Goal: Book appointment/travel/reservation

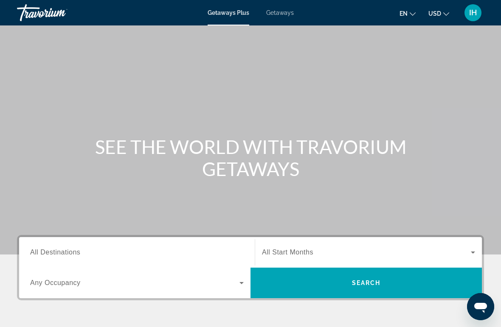
click at [124, 254] on input "Destination All Destinations" at bounding box center [136, 253] width 213 height 10
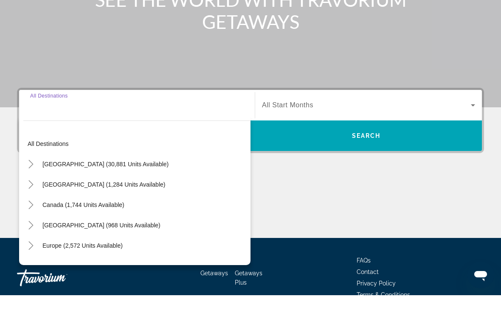
scroll to position [162, 0]
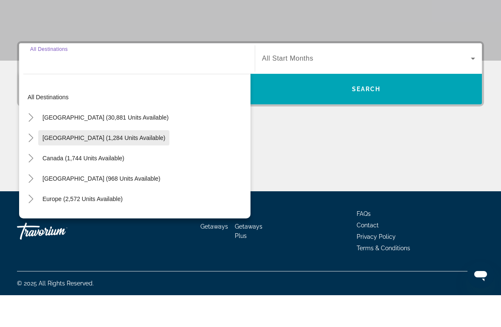
click at [76, 166] on span "[GEOGRAPHIC_DATA] (1,284 units available)" at bounding box center [103, 169] width 123 height 7
type input "**********"
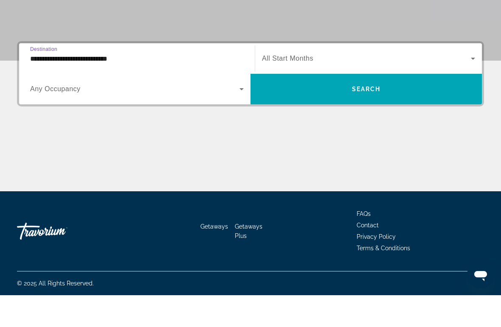
click at [470, 85] on icon "Search widget" at bounding box center [472, 90] width 10 height 10
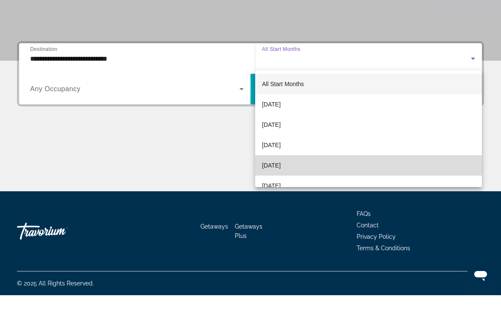
click at [280, 192] on span "[DATE]" at bounding box center [271, 197] width 19 height 10
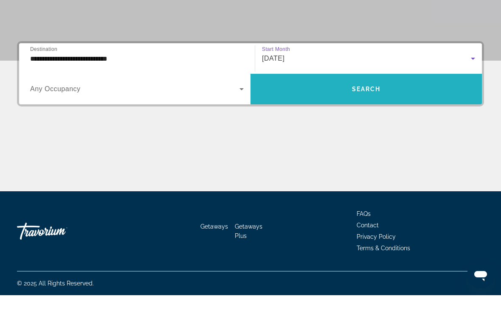
click at [375, 117] on span "Search" at bounding box center [366, 120] width 29 height 7
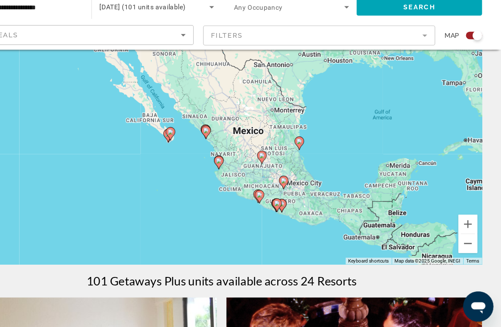
scroll to position [70, 0]
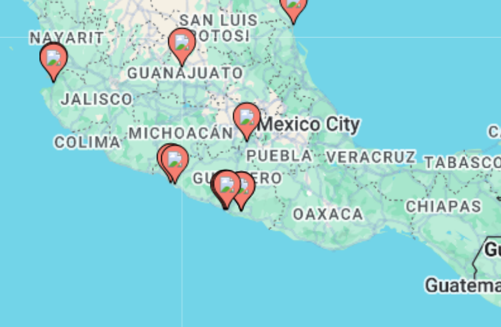
type input "**********"
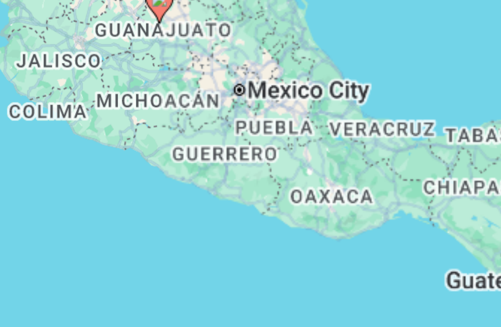
click at [73, 61] on div "To activate drag with keyboard, press Alt + Enter. Once in keyboard drag state,…" at bounding box center [250, 142] width 467 height 255
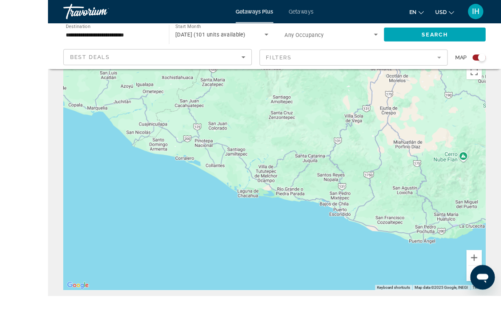
scroll to position [29, 0]
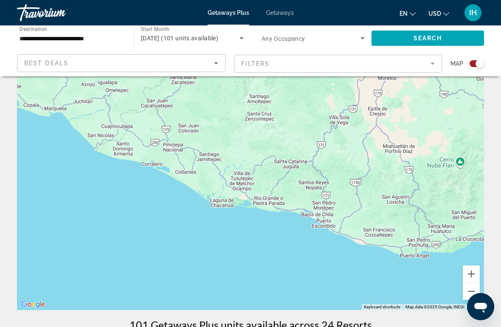
click at [482, 61] on div "Search widget" at bounding box center [479, 63] width 8 height 8
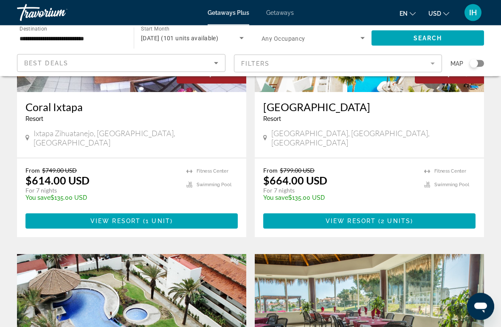
scroll to position [448, 0]
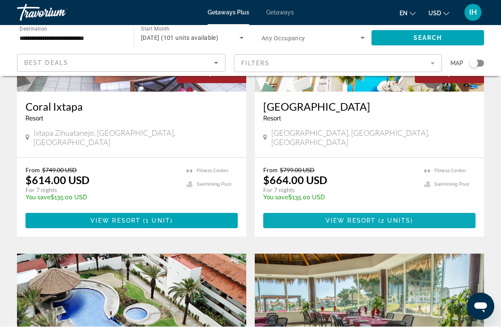
click at [414, 211] on span "Main content" at bounding box center [369, 221] width 212 height 20
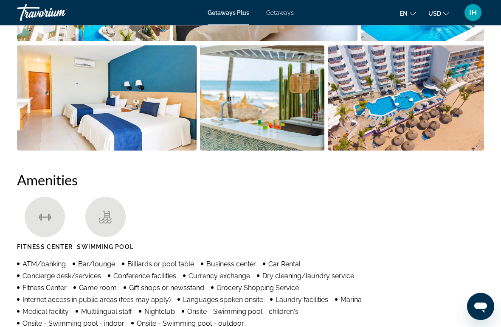
scroll to position [669, 0]
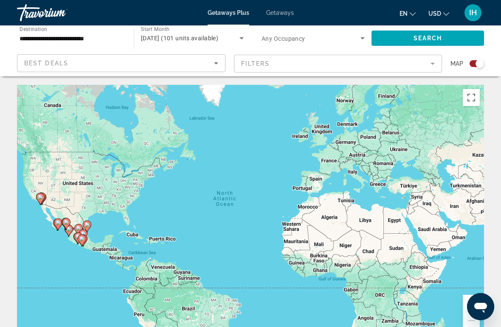
click at [242, 36] on icon "Search widget" at bounding box center [241, 38] width 10 height 10
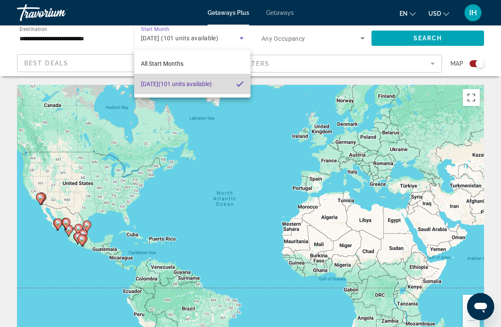
click at [204, 84] on span "[DATE] (101 units available)" at bounding box center [176, 84] width 71 height 10
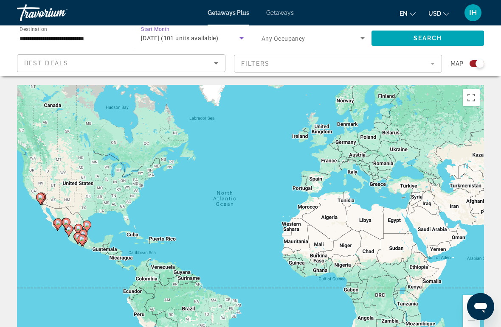
click at [361, 37] on icon "Search widget" at bounding box center [362, 38] width 10 height 10
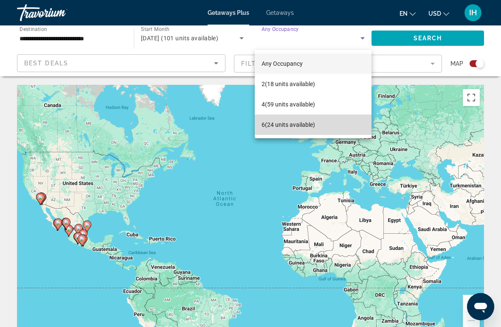
click at [301, 125] on span "6 (24 units available)" at bounding box center [287, 125] width 53 height 10
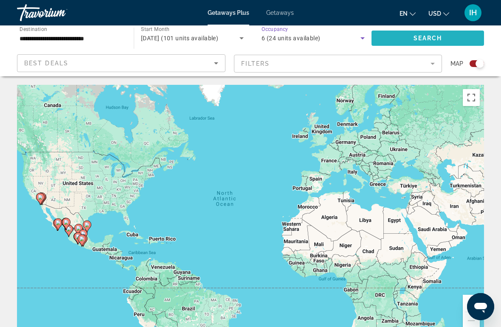
click at [436, 40] on span "Search" at bounding box center [427, 38] width 29 height 7
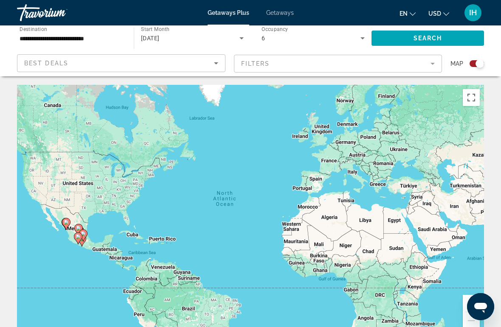
click at [478, 66] on div "Search widget" at bounding box center [479, 63] width 8 height 8
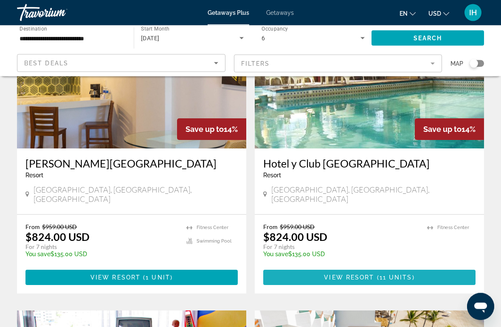
scroll to position [93, 0]
click at [410, 274] on span "11 units" at bounding box center [395, 277] width 33 height 7
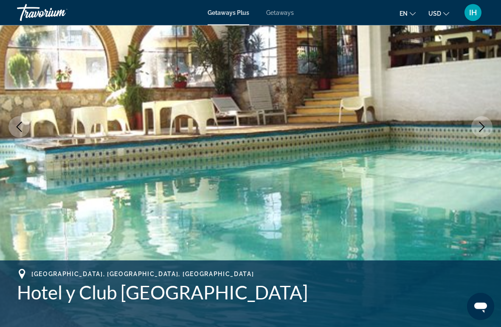
scroll to position [99, 0]
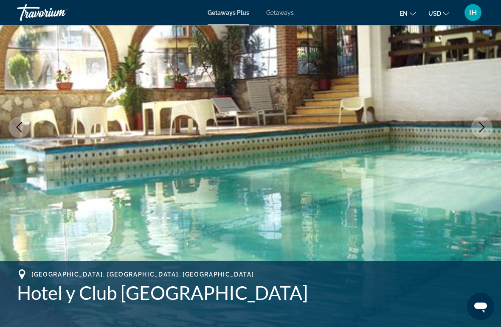
click at [484, 125] on icon "Next image" at bounding box center [481, 128] width 10 height 10
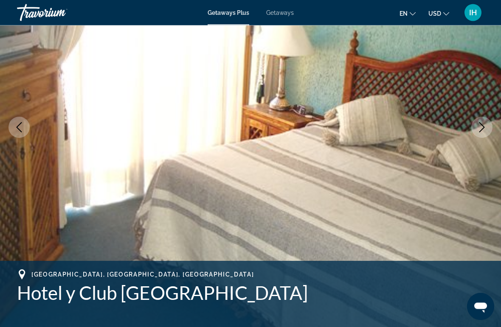
click at [478, 124] on icon "Next image" at bounding box center [481, 128] width 10 height 10
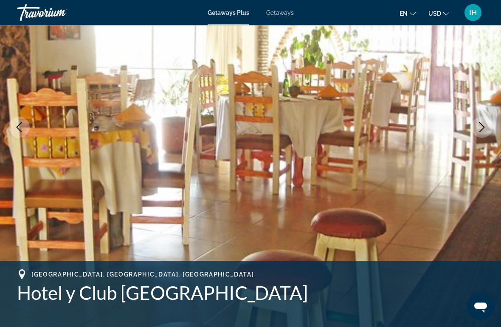
click at [484, 126] on icon "Next image" at bounding box center [481, 128] width 10 height 10
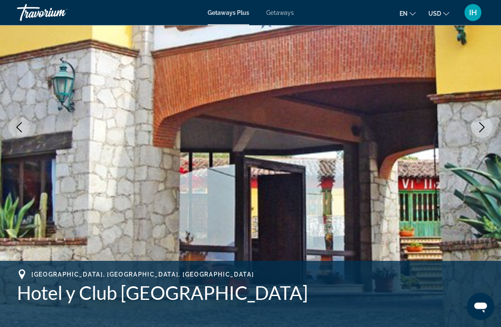
click at [483, 129] on icon "Next image" at bounding box center [481, 128] width 10 height 10
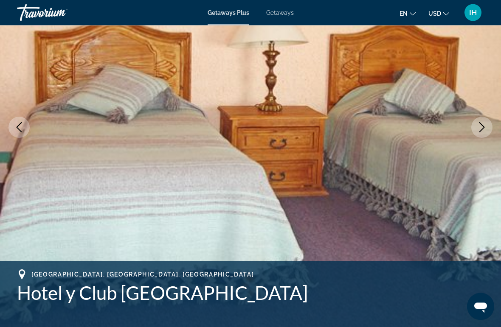
click at [481, 128] on icon "Next image" at bounding box center [481, 128] width 10 height 10
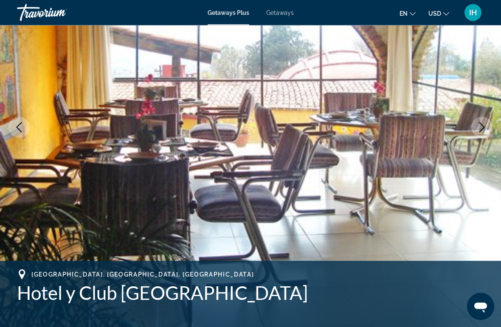
click at [479, 124] on icon "Next image" at bounding box center [481, 128] width 10 height 10
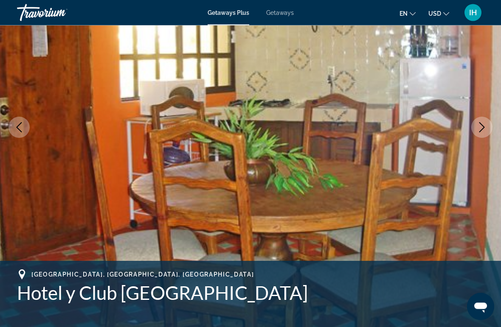
click at [482, 130] on icon "Next image" at bounding box center [481, 128] width 10 height 10
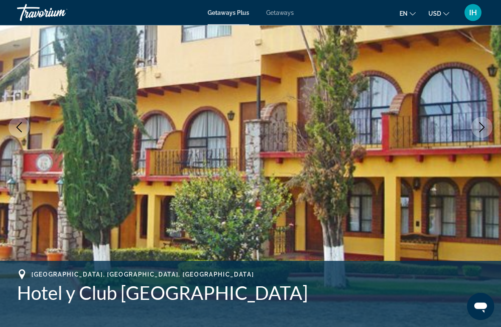
click at [484, 127] on icon "Next image" at bounding box center [482, 128] width 6 height 10
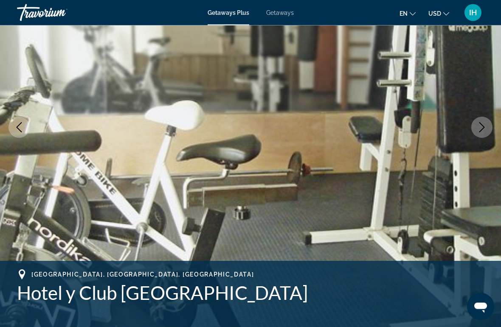
click at [478, 130] on icon "Next image" at bounding box center [481, 128] width 10 height 10
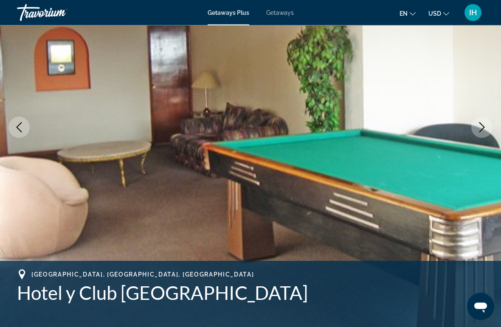
click at [479, 129] on icon "Next image" at bounding box center [481, 128] width 10 height 10
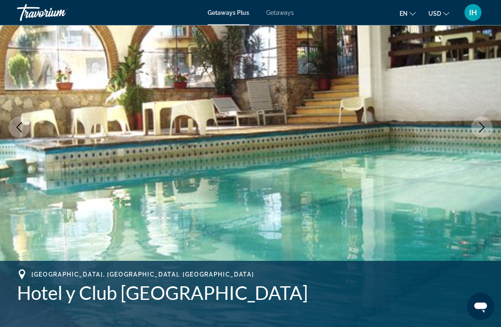
click at [480, 126] on icon "Next image" at bounding box center [481, 128] width 10 height 10
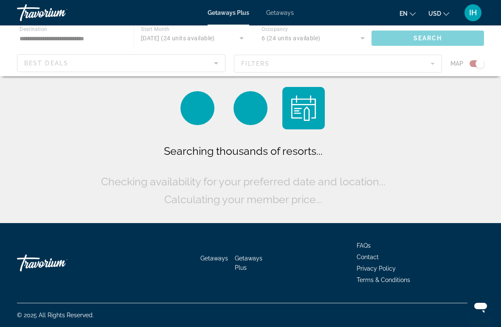
click at [443, 37] on div "Main content" at bounding box center [250, 50] width 501 height 51
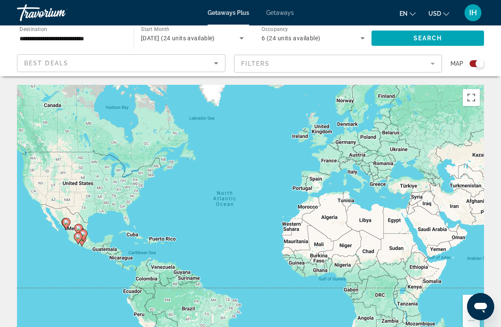
click at [481, 63] on div "Search widget" at bounding box center [479, 63] width 8 height 8
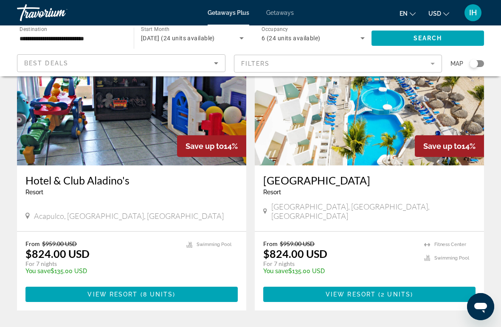
scroll to position [380, 0]
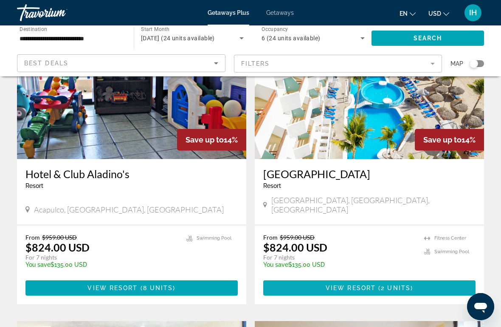
click at [394, 285] on span "2 units" at bounding box center [395, 288] width 30 height 7
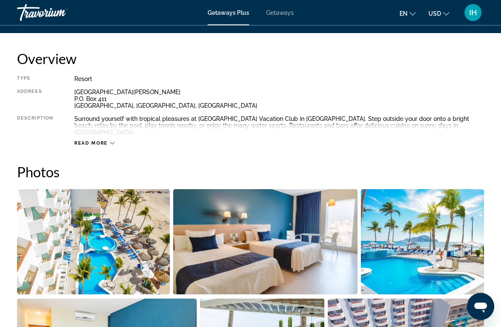
scroll to position [421, 0]
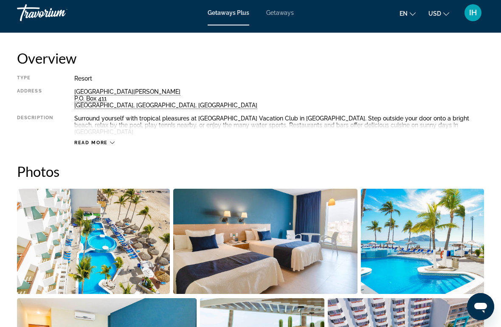
click at [101, 140] on span "Read more" at bounding box center [91, 143] width 34 height 6
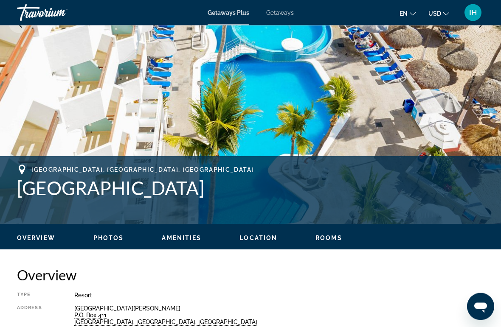
scroll to position [204, 0]
click at [186, 238] on span "Amenities" at bounding box center [181, 238] width 39 height 7
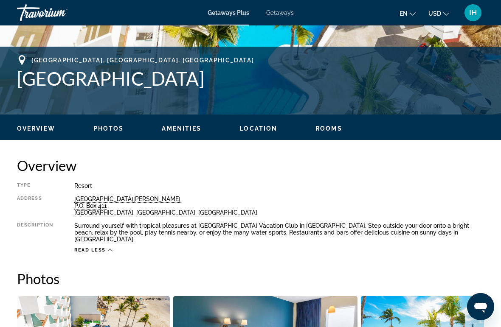
scroll to position [312, 0]
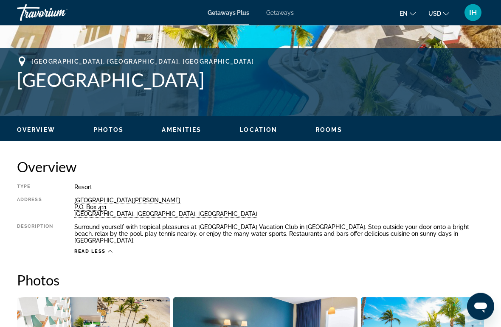
click at [336, 124] on div "Overview Photos Amenities Location Rooms Search" at bounding box center [250, 129] width 501 height 26
click at [331, 129] on span "Rooms" at bounding box center [328, 130] width 27 height 7
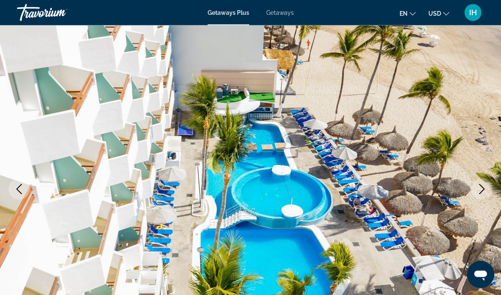
scroll to position [0, 0]
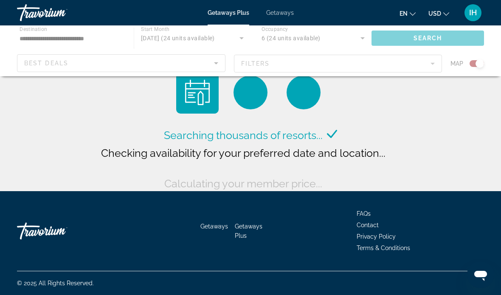
click at [476, 64] on div "Main content" at bounding box center [250, 50] width 501 height 51
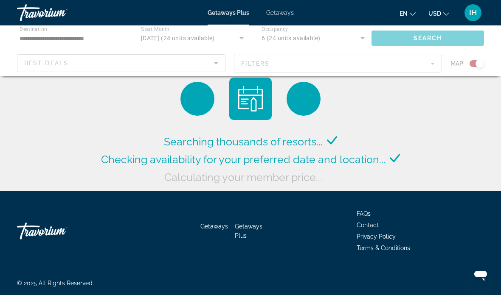
click at [480, 64] on div "Main content" at bounding box center [250, 50] width 501 height 51
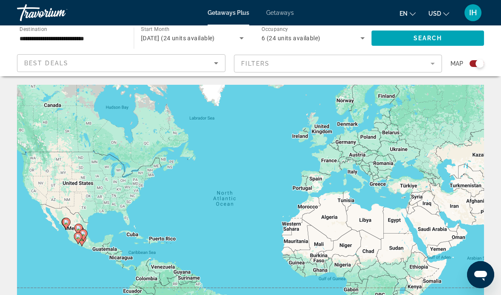
click at [480, 64] on div "Search widget" at bounding box center [479, 63] width 8 height 8
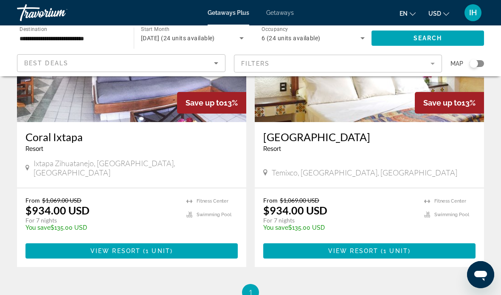
scroll to position [715, 0]
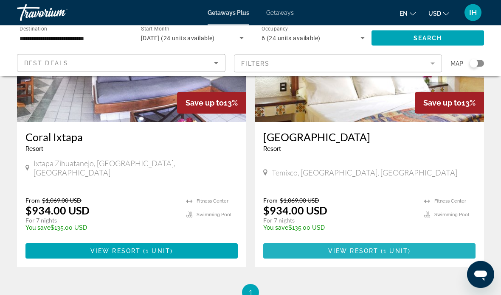
click at [389, 248] on span "1 unit" at bounding box center [395, 251] width 25 height 7
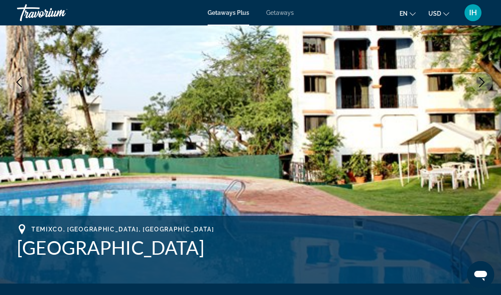
scroll to position [164, 0]
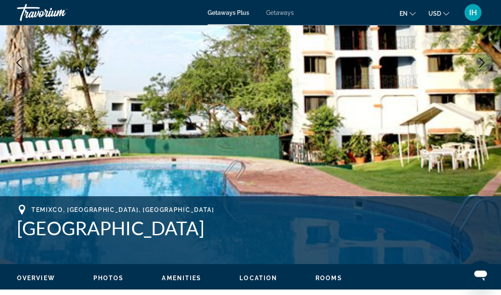
click at [333, 276] on span "Rooms" at bounding box center [328, 278] width 27 height 7
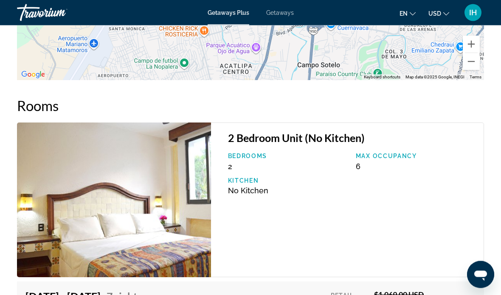
scroll to position [1529, 0]
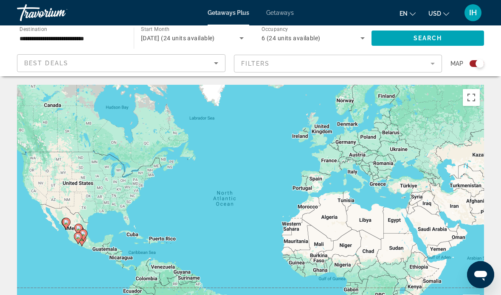
click at [95, 40] on input "**********" at bounding box center [71, 39] width 103 height 10
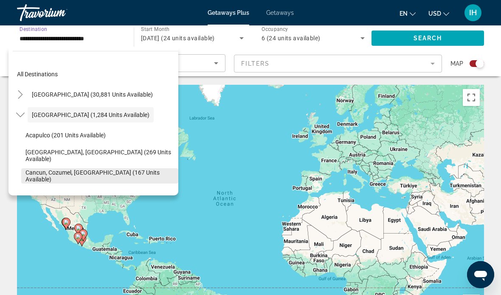
click at [98, 177] on span "Cancun, Cozumel, [GEOGRAPHIC_DATA] (167 units available)" at bounding box center [99, 176] width 148 height 14
type input "**********"
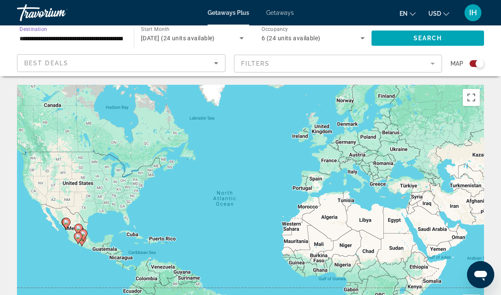
click at [361, 41] on icon "Search widget" at bounding box center [362, 38] width 10 height 10
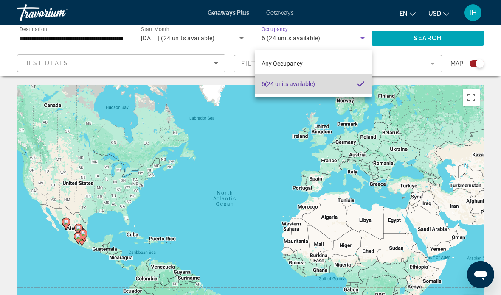
click at [318, 87] on mat-option "6 (24 units available)" at bounding box center [313, 84] width 117 height 20
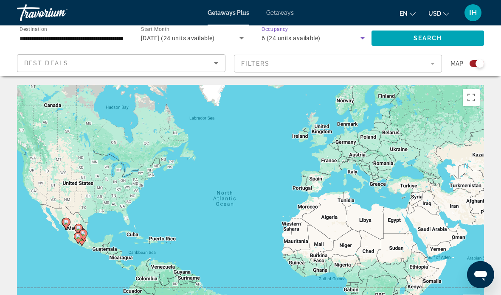
click at [480, 65] on div "Search widget" at bounding box center [479, 63] width 8 height 8
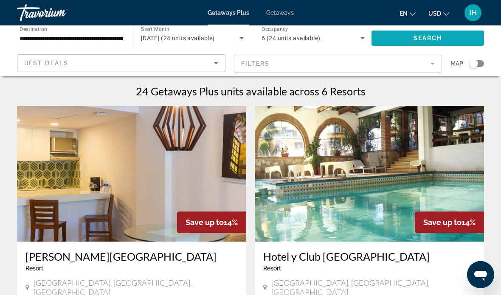
click at [432, 38] on span "Search" at bounding box center [427, 38] width 29 height 7
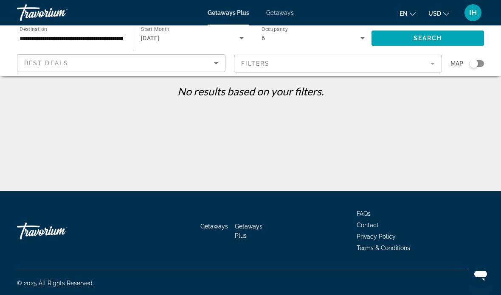
click at [182, 34] on div "[DATE]" at bounding box center [190, 38] width 98 height 10
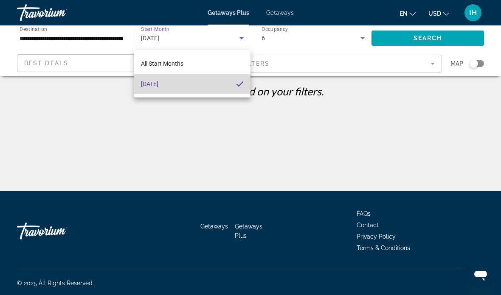
click at [235, 88] on mat-option "[DATE]" at bounding box center [192, 84] width 116 height 20
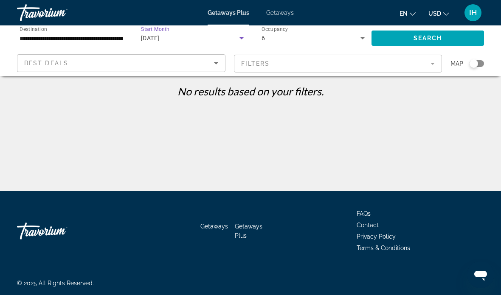
click at [214, 65] on icon "Sort by" at bounding box center [216, 63] width 10 height 10
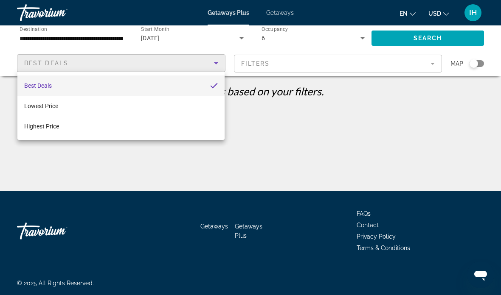
click at [202, 159] on div at bounding box center [250, 147] width 501 height 295
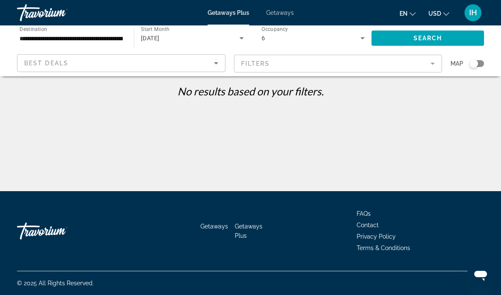
click at [240, 40] on icon "Search widget" at bounding box center [241, 38] width 10 height 10
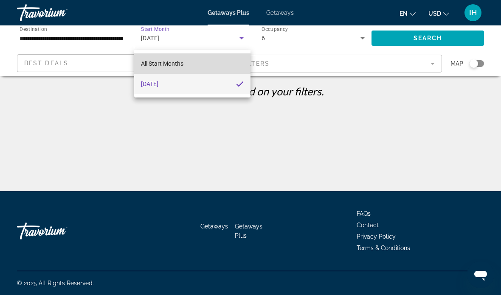
click at [173, 63] on span "All Start Months" at bounding box center [162, 63] width 42 height 7
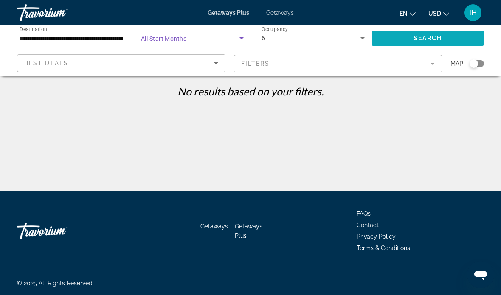
click at [429, 39] on span "Search" at bounding box center [427, 38] width 29 height 7
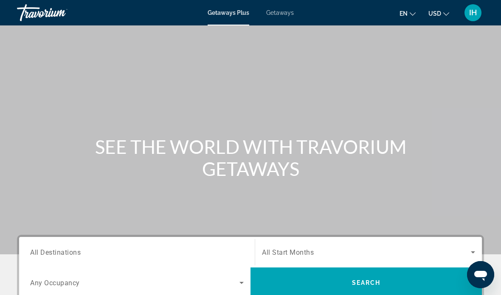
click at [286, 15] on span "Getaways" at bounding box center [280, 12] width 28 height 7
click at [462, 244] on div "Search widget" at bounding box center [368, 253] width 213 height 24
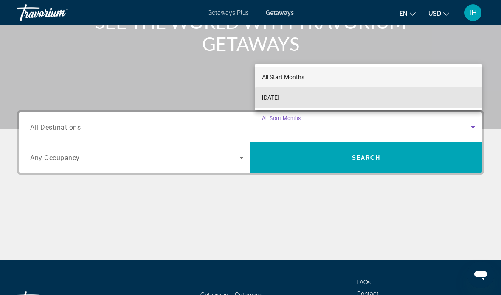
scroll to position [114, 0]
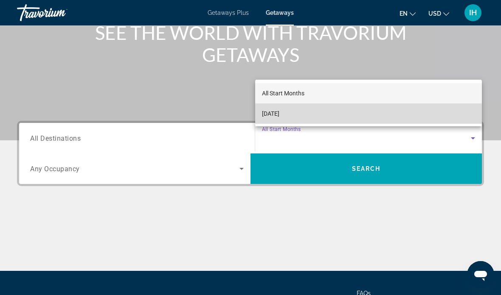
click at [371, 114] on mat-option "[DATE]" at bounding box center [368, 114] width 227 height 20
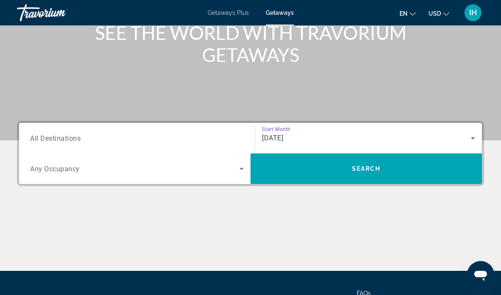
click at [229, 169] on span "Search widget" at bounding box center [134, 169] width 209 height 10
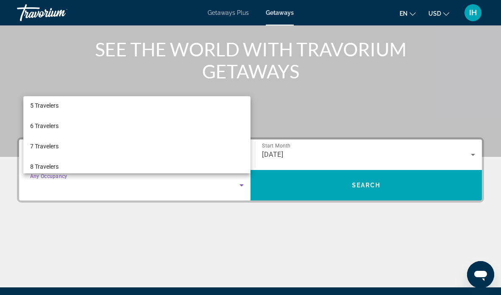
scroll to position [75, 0]
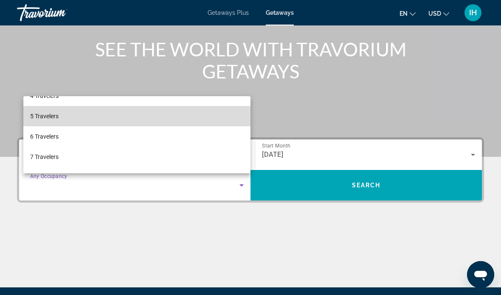
click at [58, 115] on span "5 Travelers" at bounding box center [44, 116] width 28 height 10
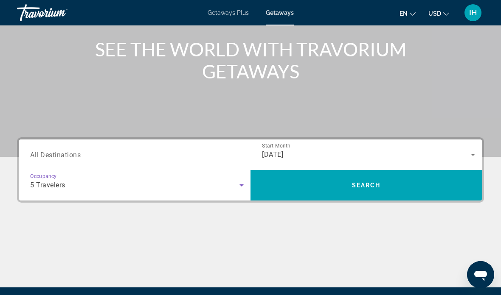
click at [370, 155] on div "[DATE]" at bounding box center [366, 155] width 209 height 10
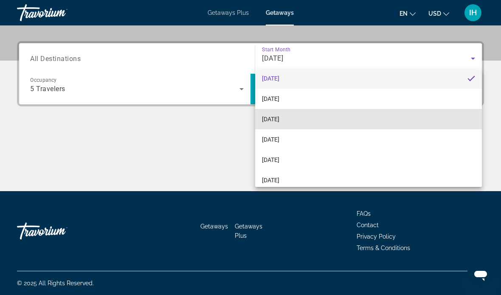
scroll to position [21, 0]
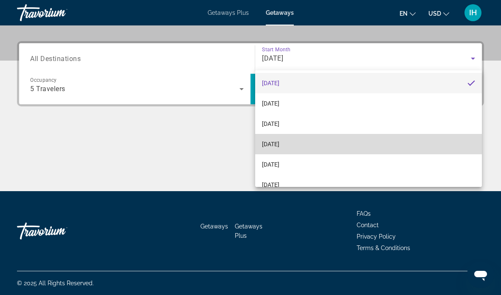
click at [314, 145] on mat-option "[DATE]" at bounding box center [368, 144] width 227 height 20
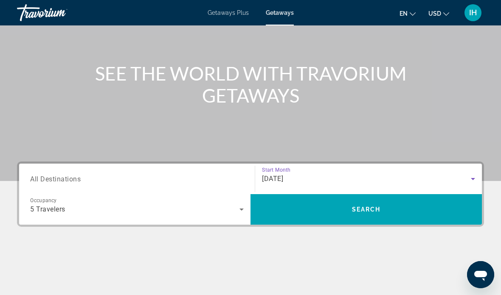
scroll to position [75, 0]
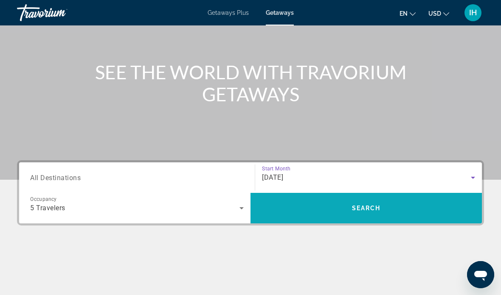
click at [364, 206] on span "Search" at bounding box center [366, 208] width 29 height 7
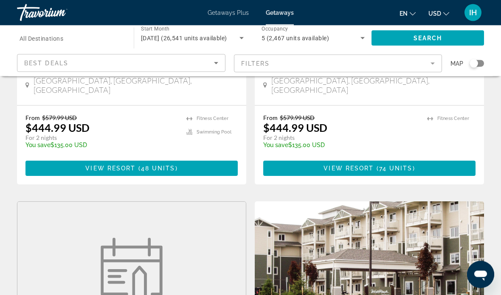
scroll to position [199, 0]
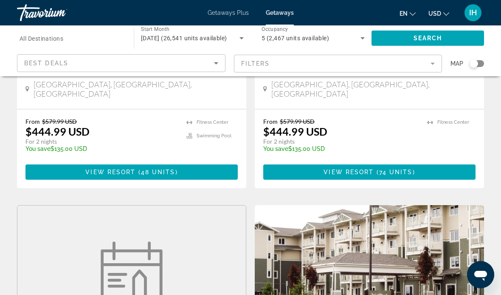
click at [92, 40] on input "Destination All Destinations" at bounding box center [71, 39] width 103 height 10
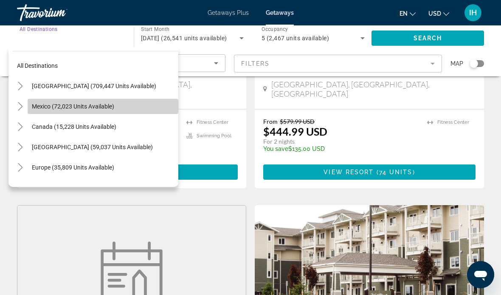
click at [53, 105] on span "Mexico (72,023 units available)" at bounding box center [73, 106] width 82 height 7
type input "**********"
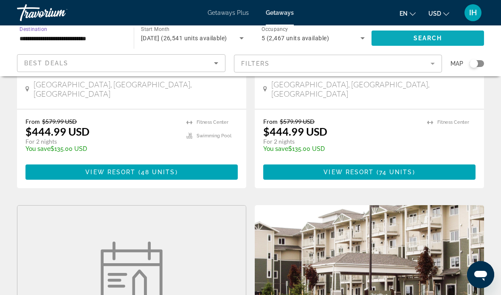
click at [436, 40] on span "Search" at bounding box center [427, 38] width 29 height 7
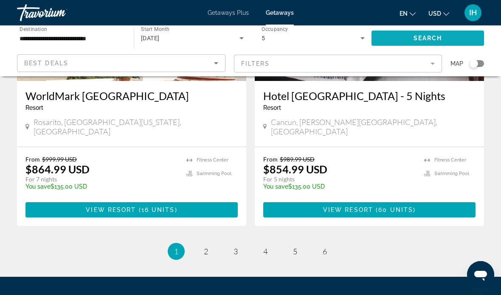
scroll to position [1678, 0]
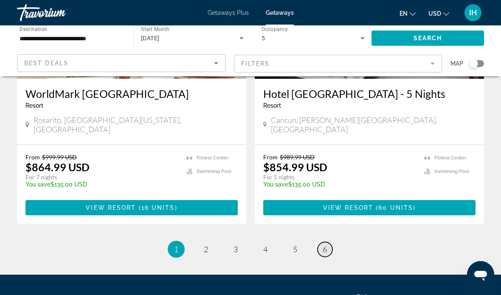
click at [327, 242] on link "page 6" at bounding box center [324, 249] width 15 height 15
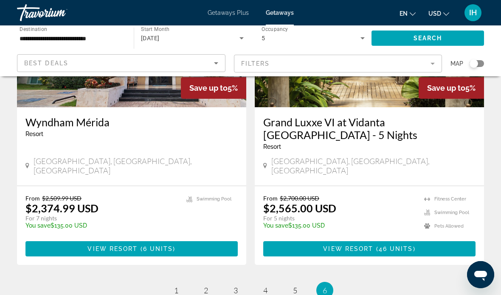
scroll to position [131, 0]
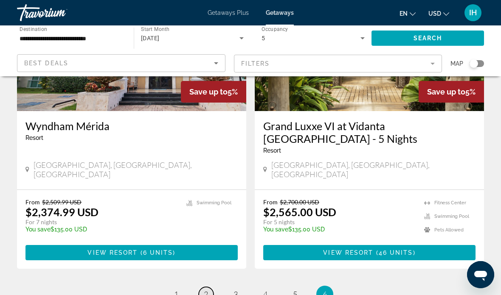
click at [207, 290] on span "2" at bounding box center [206, 294] width 4 height 9
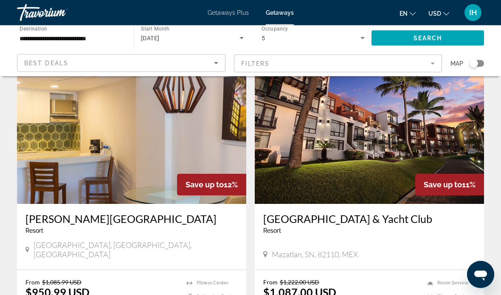
scroll to position [1254, 0]
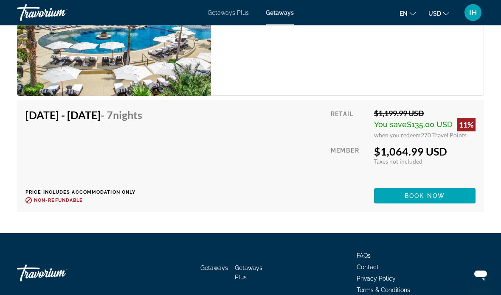
scroll to position [1658, 0]
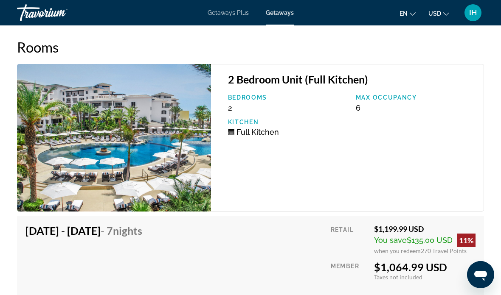
click at [456, 206] on div "2 Bedroom Unit (Full Kitchen) Bedrooms 2 Max Occupancy 6 Kitchen Full Kitchen […" at bounding box center [250, 198] width 467 height 268
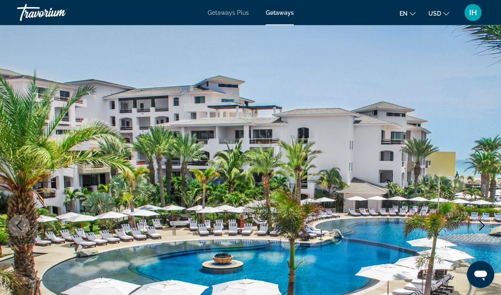
scroll to position [0, 0]
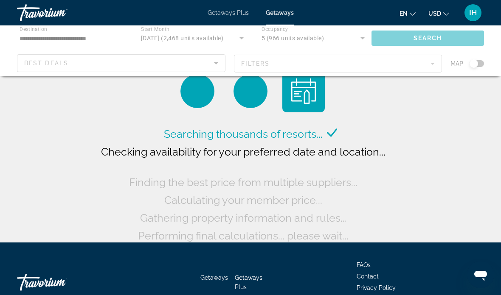
click at [213, 35] on div "Main content" at bounding box center [250, 50] width 501 height 51
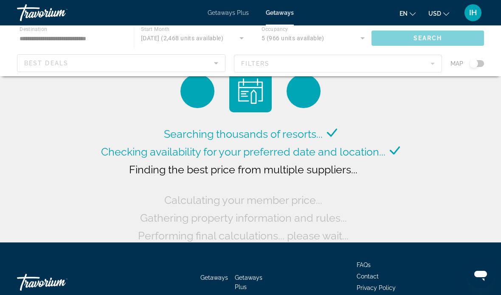
click at [204, 43] on div "Main content" at bounding box center [250, 50] width 501 height 51
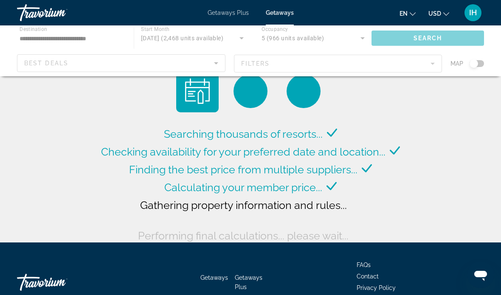
click at [170, 33] on div "Main content" at bounding box center [250, 50] width 501 height 51
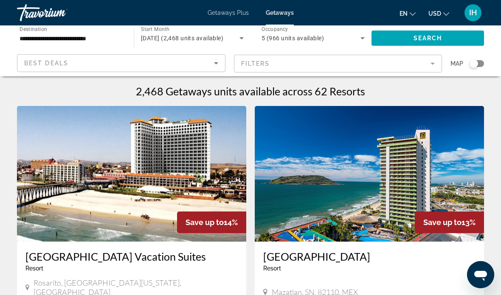
click at [187, 34] on div "[DATE] (2,468 units available)" at bounding box center [190, 38] width 98 height 10
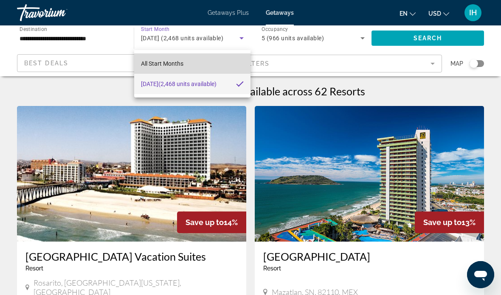
click at [185, 60] on mat-option "All Start Months" at bounding box center [192, 63] width 116 height 20
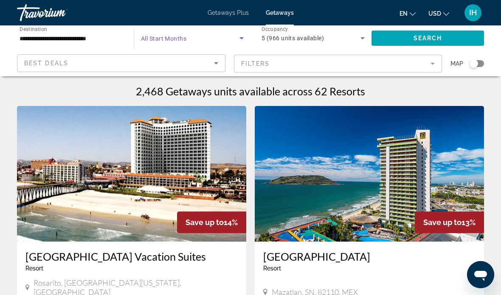
click at [210, 37] on span "Search widget" at bounding box center [190, 38] width 98 height 10
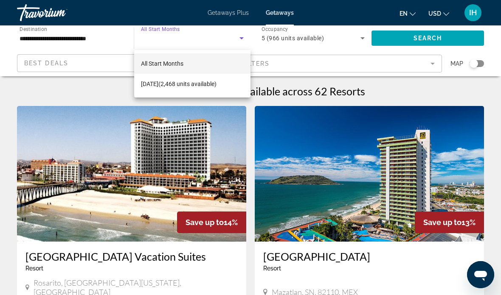
click at [246, 35] on div at bounding box center [250, 147] width 501 height 295
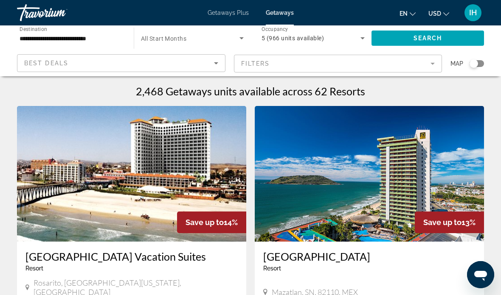
click at [203, 39] on span "Search widget" at bounding box center [190, 38] width 98 height 10
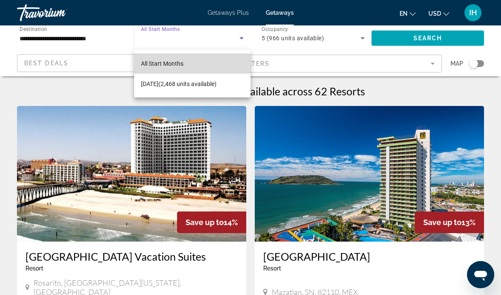
click at [215, 67] on mat-option "All Start Months" at bounding box center [192, 63] width 116 height 20
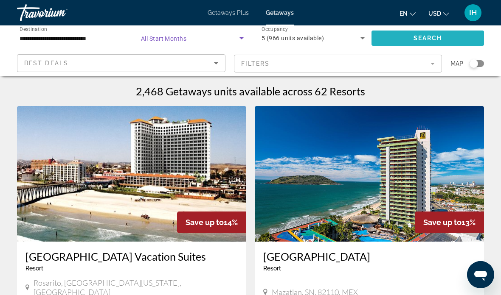
click at [434, 36] on span "Search" at bounding box center [427, 38] width 29 height 7
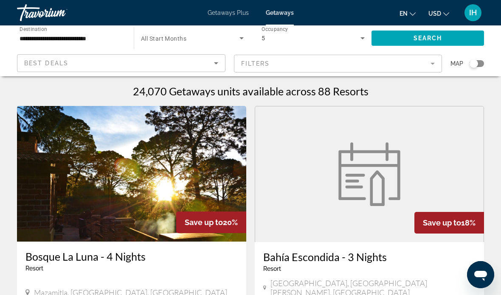
click at [213, 38] on span "Search widget" at bounding box center [190, 38] width 98 height 10
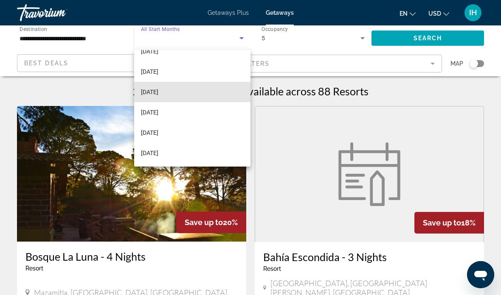
scroll to position [34, 0]
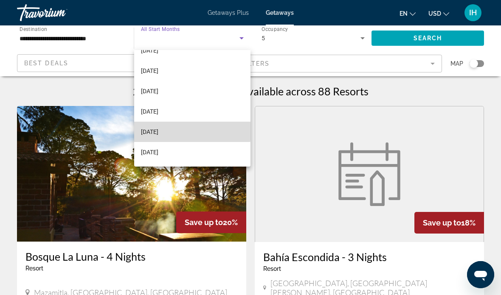
click at [158, 130] on span "[DATE]" at bounding box center [149, 132] width 17 height 10
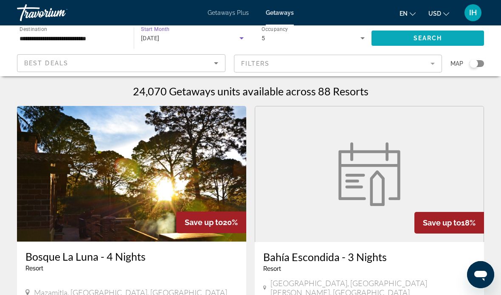
click at [425, 38] on span "Search" at bounding box center [427, 38] width 29 height 7
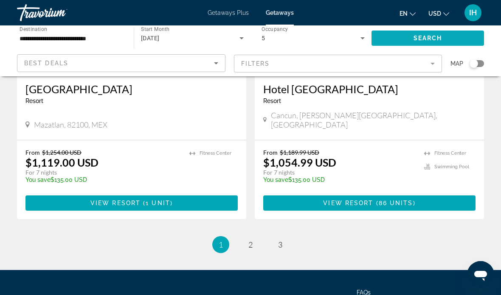
scroll to position [1692, 0]
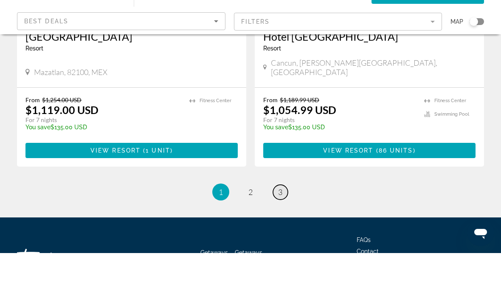
click at [285, 227] on link "page 3" at bounding box center [280, 234] width 15 height 15
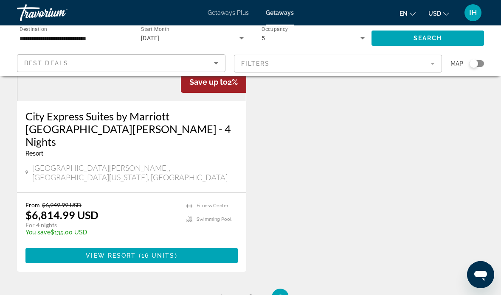
scroll to position [1081, 0]
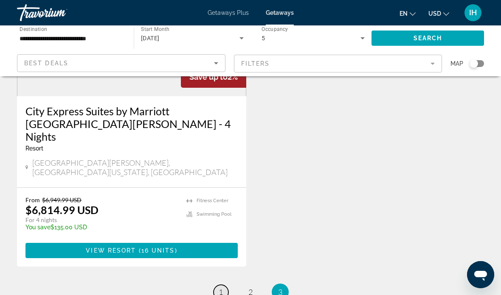
click at [224, 285] on link "page 1" at bounding box center [220, 292] width 15 height 15
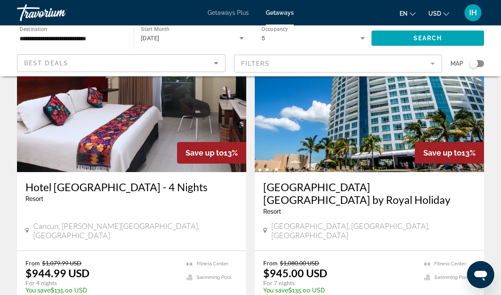
scroll to position [978, 0]
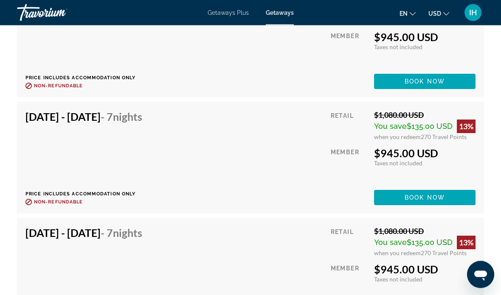
scroll to position [1761, 0]
